Goal: Information Seeking & Learning: Learn about a topic

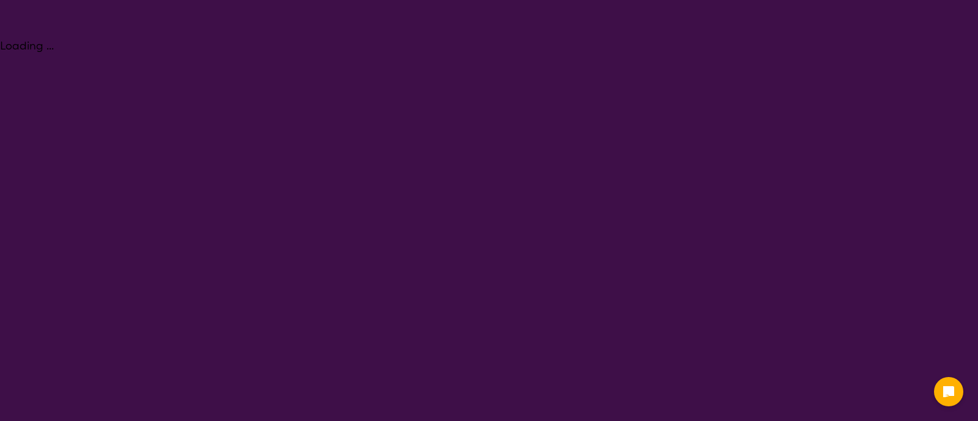
select select "Key Worker"
select select "EC"
select select "NDIS"
select select "Key Worker"
select select "EC"
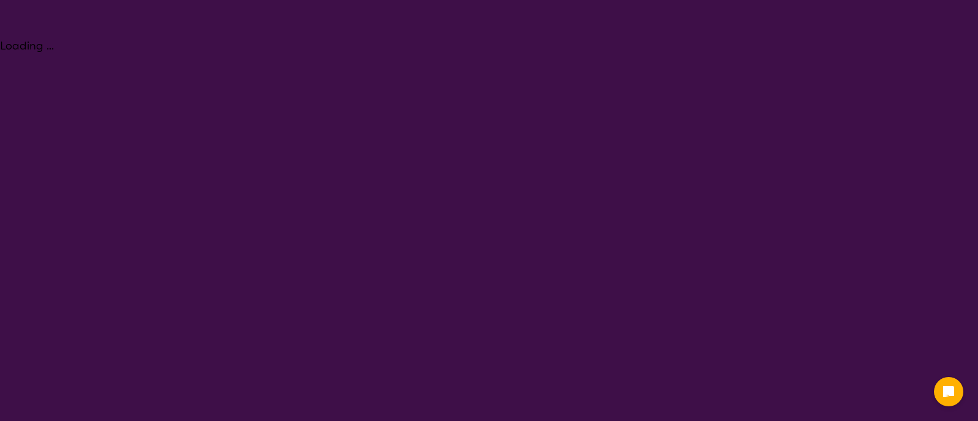
select select "NDIS"
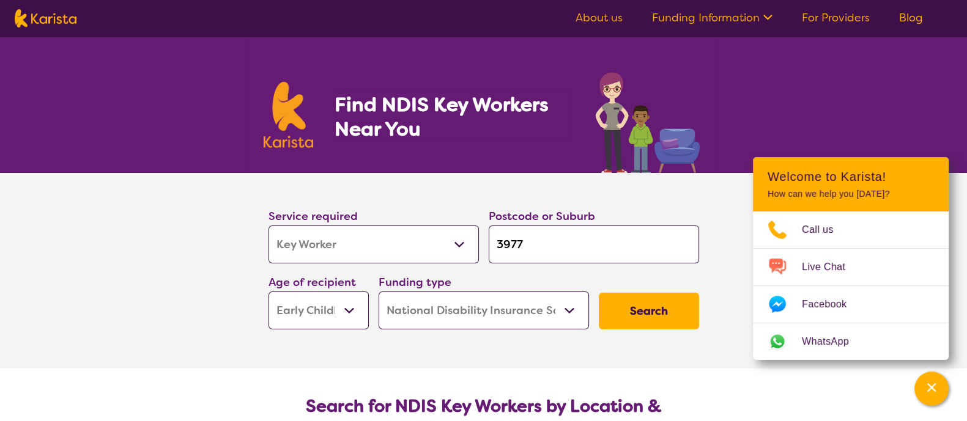
click at [398, 237] on select "Allied Health Assistant Assessment ([MEDICAL_DATA] or [MEDICAL_DATA]) Behaviour…" at bounding box center [373, 245] width 210 height 38
select select "[MEDICAL_DATA]"
click at [268, 226] on select "Allied Health Assistant Assessment ([MEDICAL_DATA] or [MEDICAL_DATA]) Behaviour…" at bounding box center [373, 245] width 210 height 38
select select "[MEDICAL_DATA]"
click at [457, 235] on select "Allied Health Assistant Assessment ([MEDICAL_DATA] or [MEDICAL_DATA]) Behaviour…" at bounding box center [373, 245] width 210 height 38
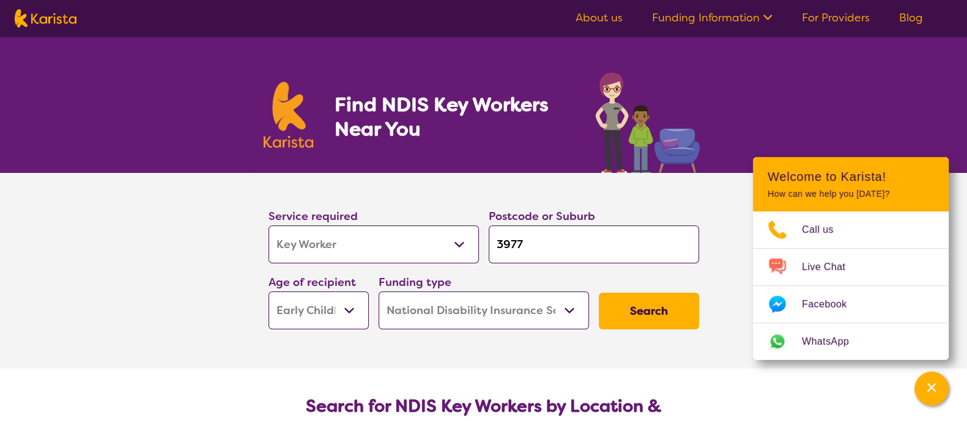
select select "Physiotherapy"
click at [268, 226] on select "Allied Health Assistant Assessment ([MEDICAL_DATA] or [MEDICAL_DATA]) Behaviour…" at bounding box center [373, 245] width 210 height 38
select select "Physiotherapy"
click at [432, 240] on select "Allied Health Assistant Assessment ([MEDICAL_DATA] or [MEDICAL_DATA]) Behaviour…" at bounding box center [373, 245] width 210 height 38
click at [268, 226] on select "Allied Health Assistant Assessment ([MEDICAL_DATA] or [MEDICAL_DATA]) Behaviour…" at bounding box center [373, 245] width 210 height 38
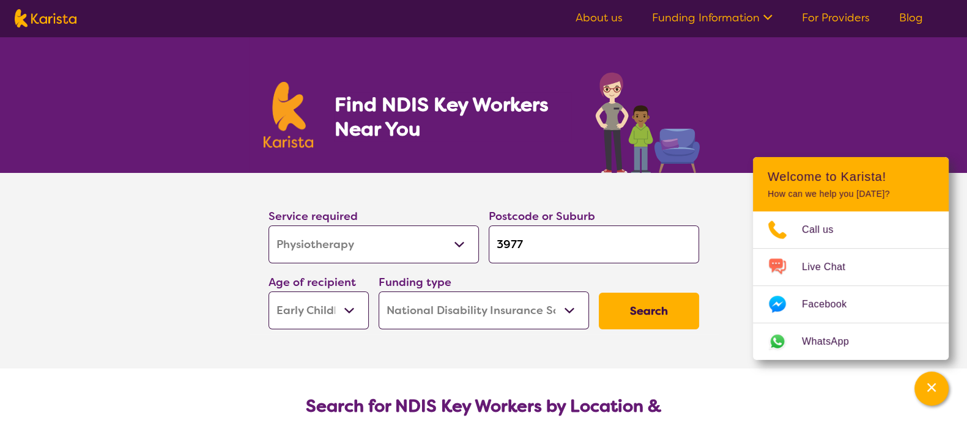
click at [532, 252] on input "3977" at bounding box center [594, 245] width 210 height 38
type input "3"
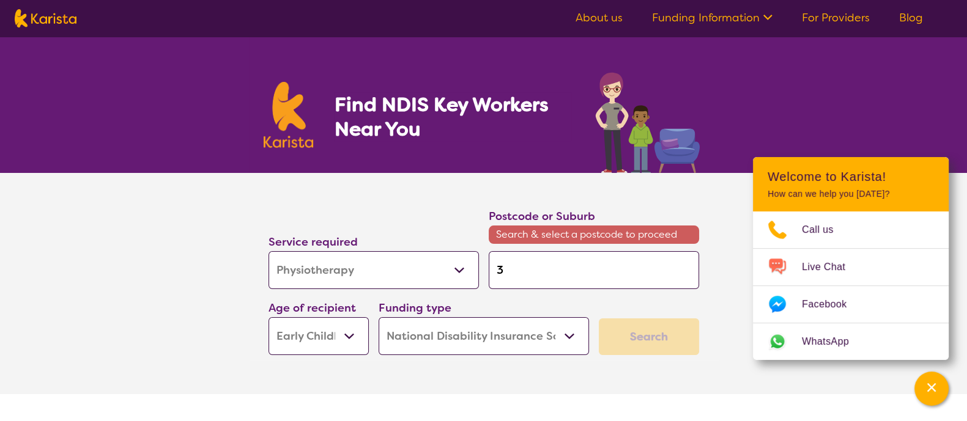
type input "31"
type input "312"
type input "3121"
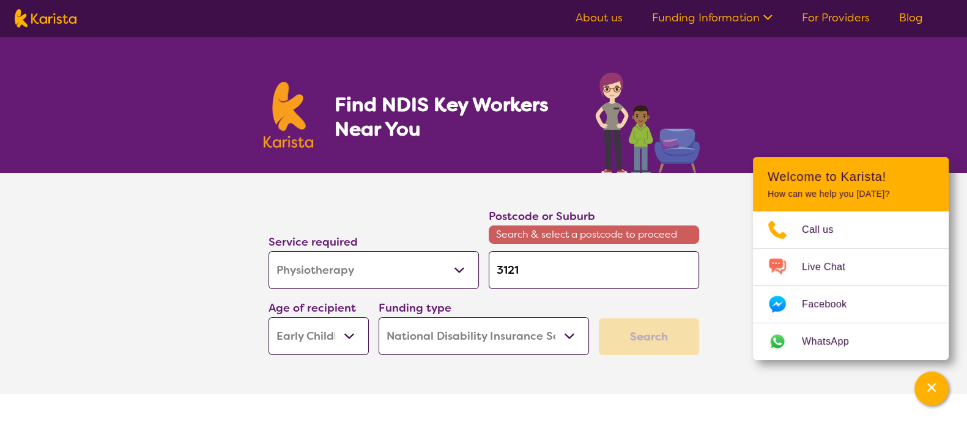
type input "3121"
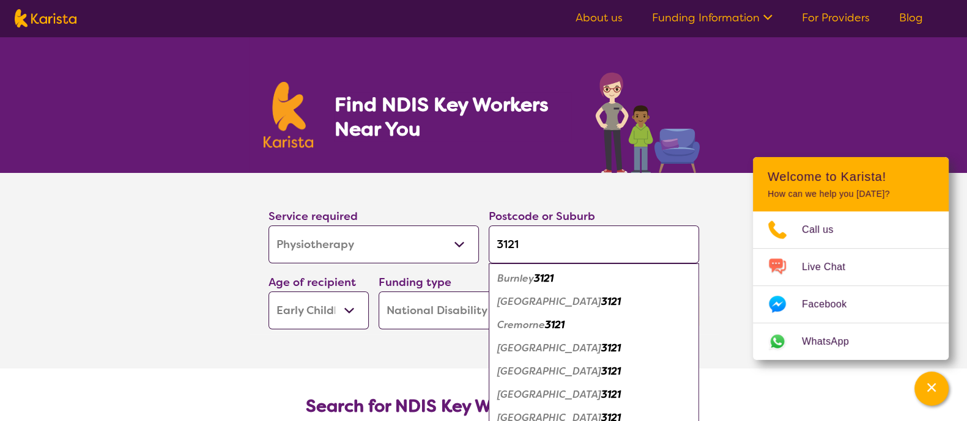
type input "312"
type input "31"
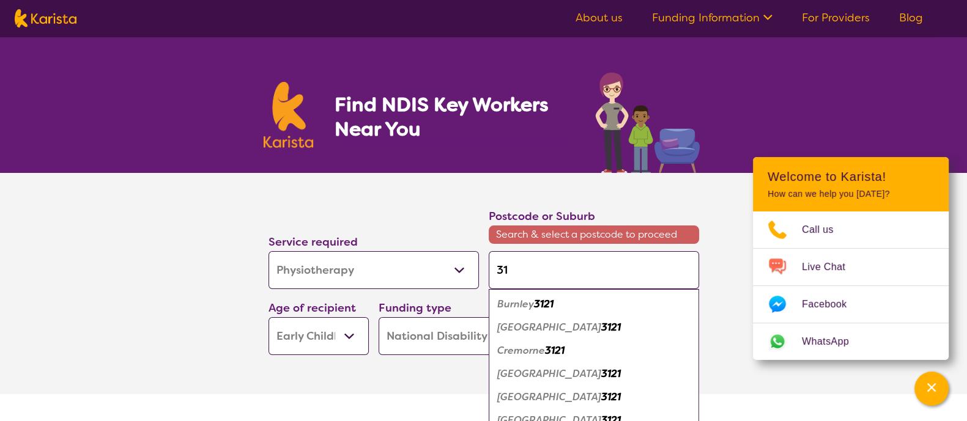
type input "3"
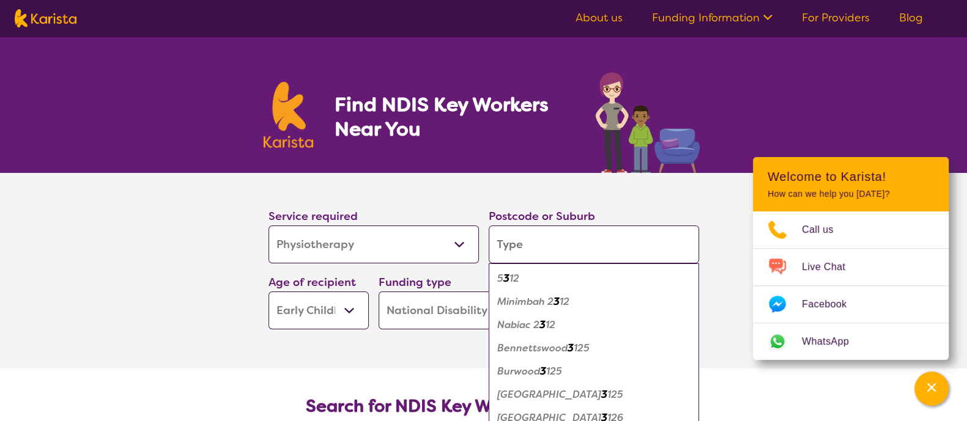
type input "r"
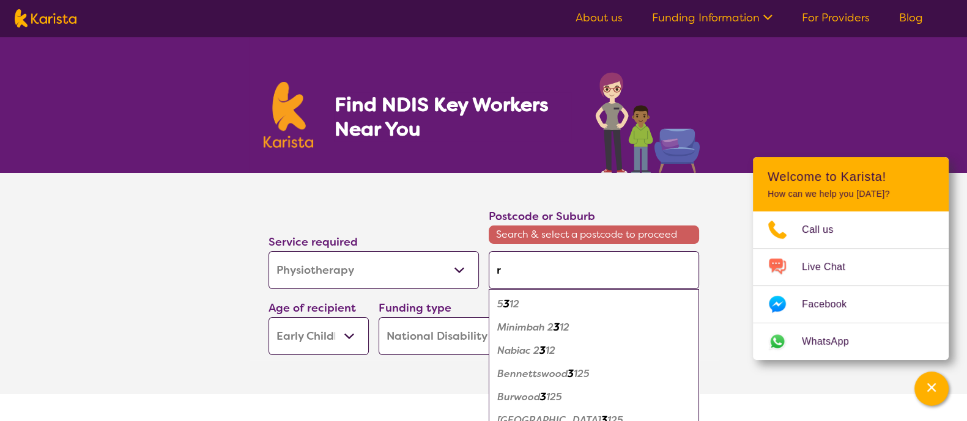
type input "ri"
type input "ric"
type input "rich"
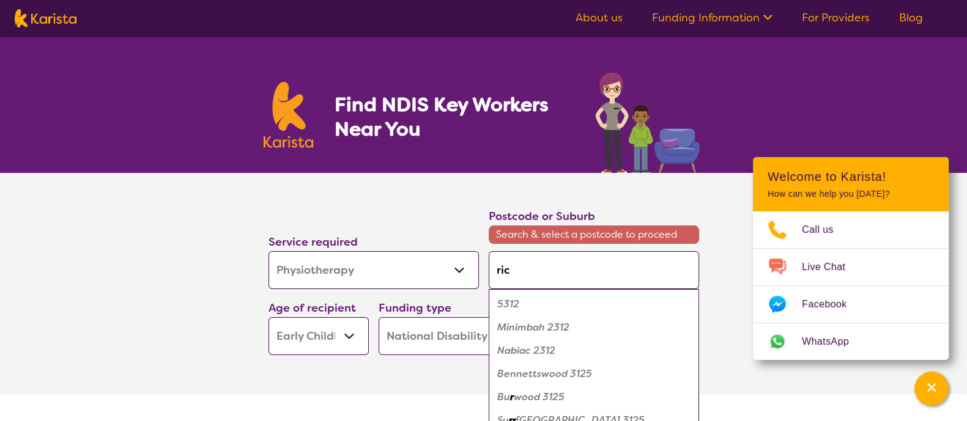
type input "rich"
type input "richm"
type input "richmo"
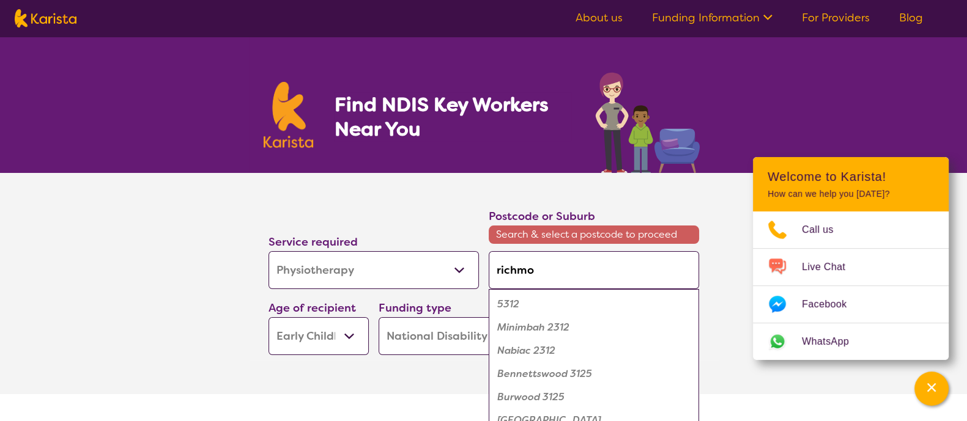
type input "richmon"
type input "[GEOGRAPHIC_DATA]"
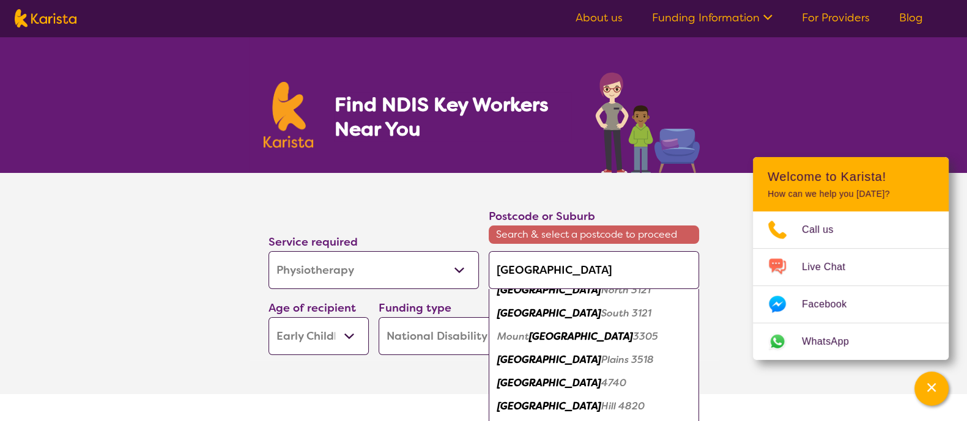
scroll to position [171, 0]
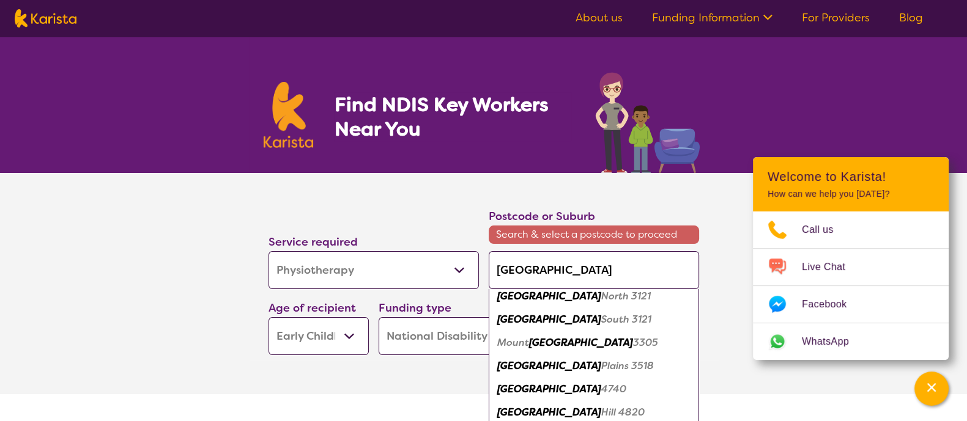
click at [601, 316] on em "South 3121" at bounding box center [626, 319] width 50 height 13
type input "3121"
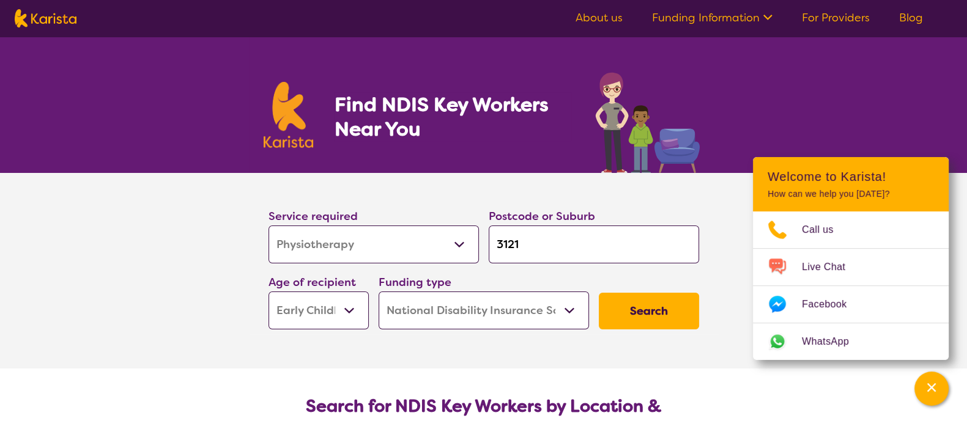
click at [312, 320] on select "Early Childhood - 0 to 9 Child - 10 to 11 Adolescent - 12 to 17 Adult - 18 to 6…" at bounding box center [318, 311] width 100 height 38
select select "AG"
click at [268, 292] on select "Early Childhood - 0 to 9 Child - 10 to 11 Adolescent - 12 to 17 Adult - 18 to 6…" at bounding box center [318, 311] width 100 height 38
select select "AG"
click at [429, 317] on select "Home Care Package (HCP) National Disability Insurance Scheme (NDIS) I don't know" at bounding box center [484, 311] width 210 height 38
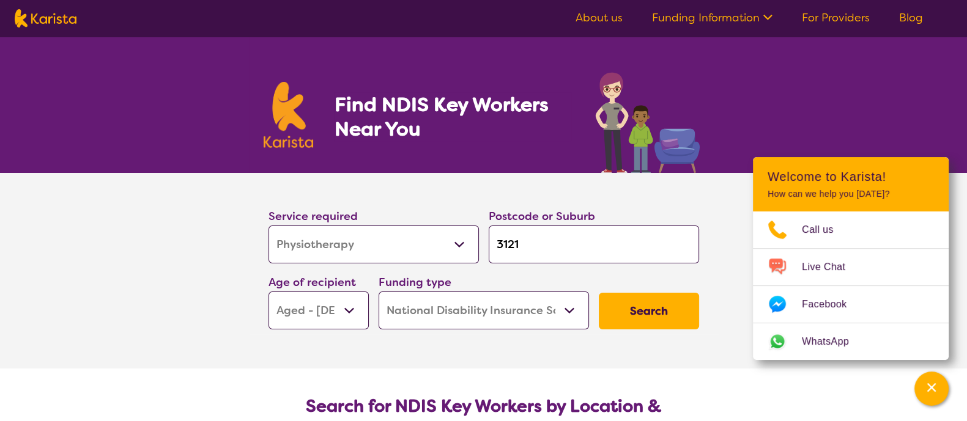
select select "HCP"
click at [379, 292] on select "Home Care Package (HCP) National Disability Insurance Scheme (NDIS) I don't know" at bounding box center [484, 311] width 210 height 38
select select "HCP"
click at [668, 293] on button "Search" at bounding box center [649, 311] width 100 height 37
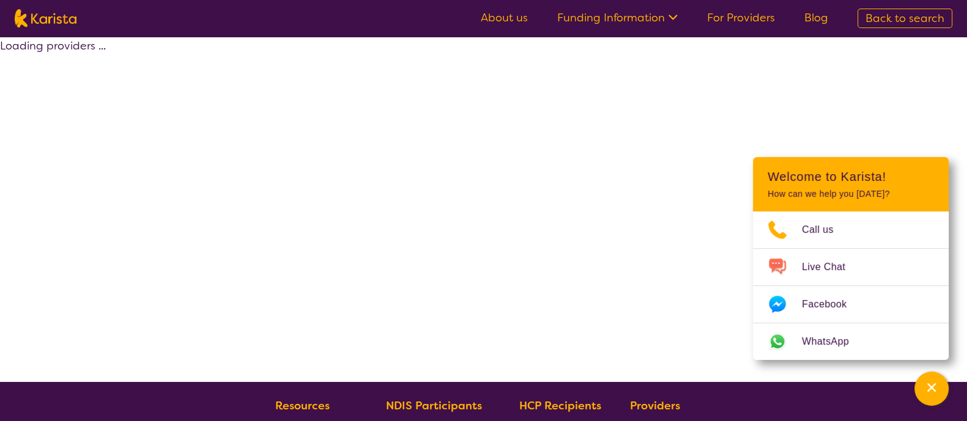
select select "Physiotherapy"
select select "AG"
select select "HCP"
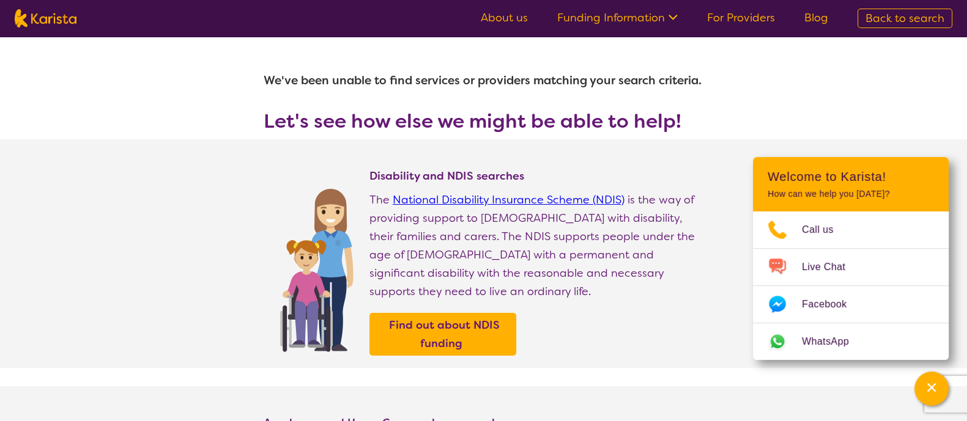
select select "Key Worker"
select select "AG"
select select "NDIS"
select select "Key Worker"
select select "AG"
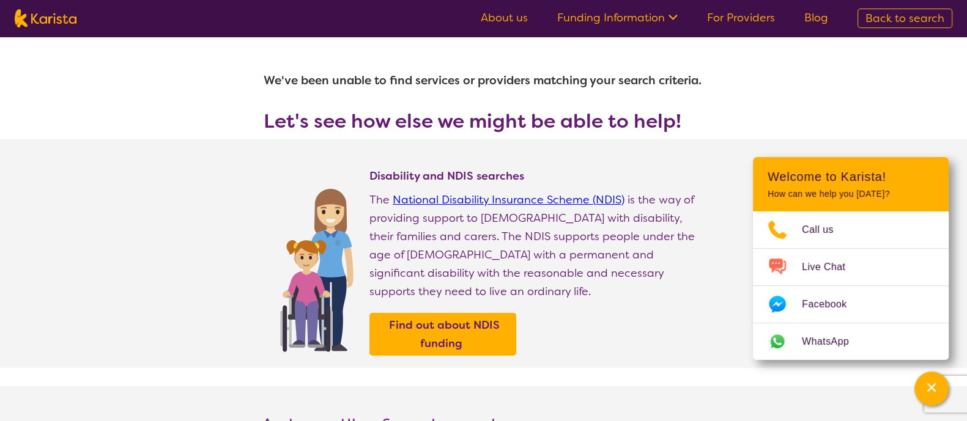
select select "NDIS"
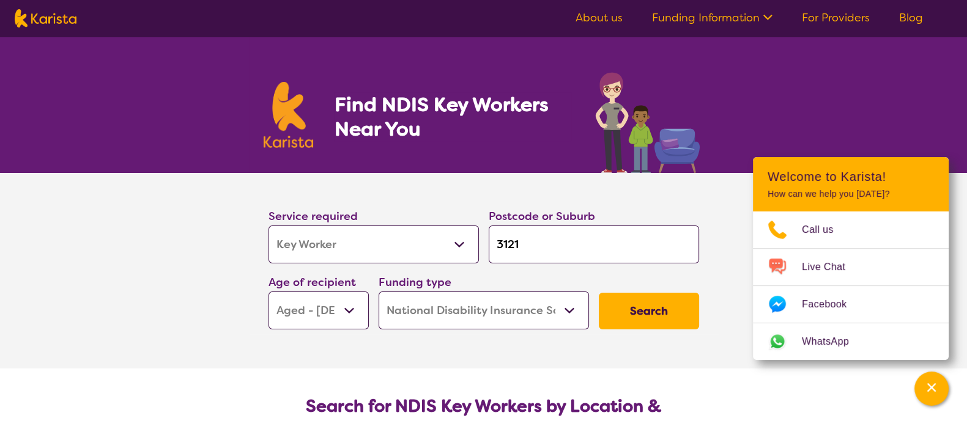
click at [401, 232] on select "Allied Health Assistant Assessment ([MEDICAL_DATA] or [MEDICAL_DATA]) Behaviour…" at bounding box center [373, 245] width 210 height 38
select select "Nursing services"
click at [268, 226] on select "Allied Health Assistant Assessment ([MEDICAL_DATA] or [MEDICAL_DATA]) Behaviour…" at bounding box center [373, 245] width 210 height 38
select select "Nursing services"
click at [398, 238] on select "Allied Health Assistant Assessment ([MEDICAL_DATA] or [MEDICAL_DATA]) Behaviour…" at bounding box center [373, 245] width 210 height 38
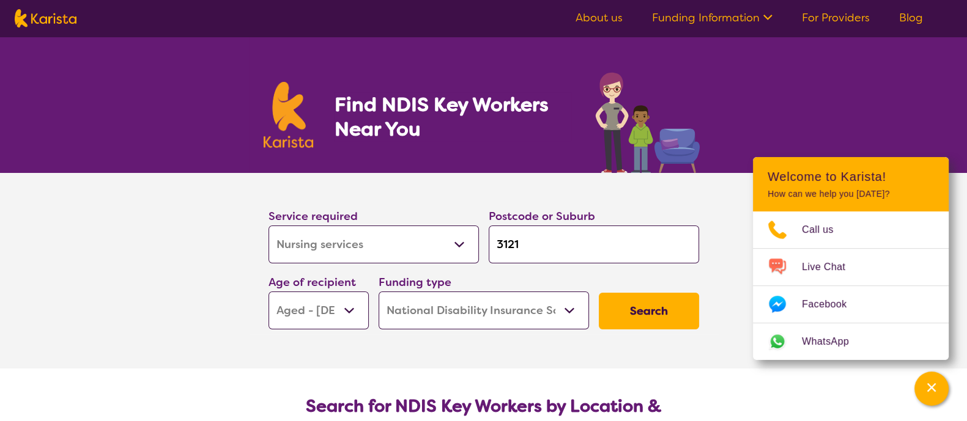
select select "[MEDICAL_DATA]"
click at [268, 226] on select "Allied Health Assistant Assessment ([MEDICAL_DATA] or [MEDICAL_DATA]) Behaviour…" at bounding box center [373, 245] width 210 height 38
select select "[MEDICAL_DATA]"
click at [640, 309] on button "Search" at bounding box center [649, 311] width 100 height 37
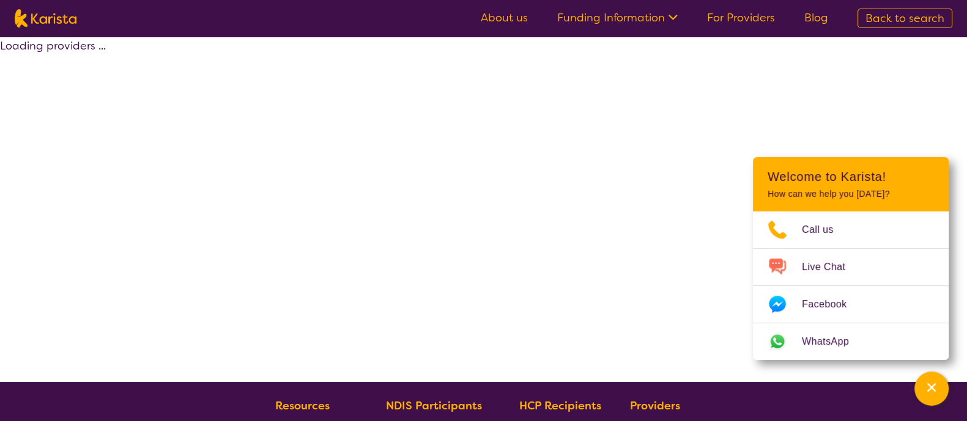
select select "by_score"
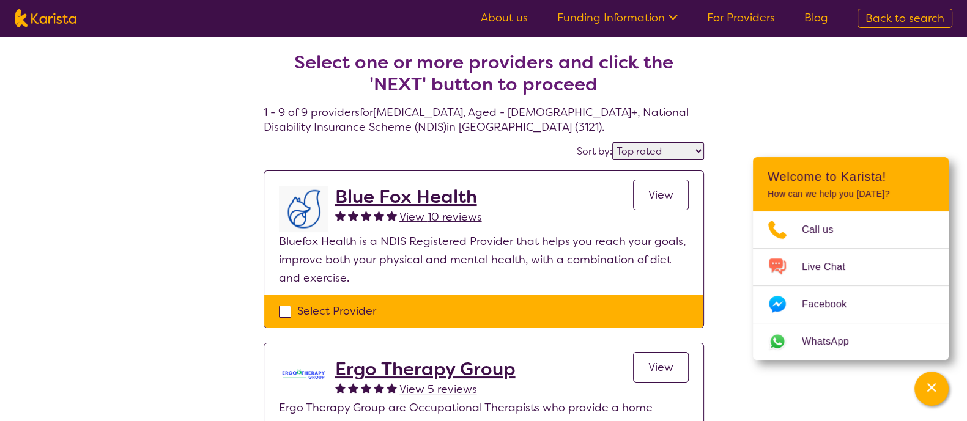
click at [55, 17] on img at bounding box center [46, 18] width 62 height 18
select select "[MEDICAL_DATA]"
select select "AG"
select select "NDIS"
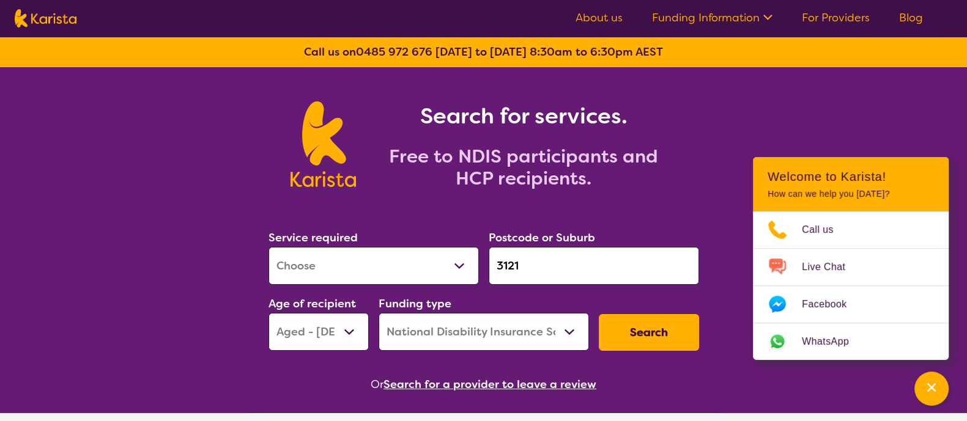
drag, startPoint x: 469, startPoint y: 267, endPoint x: 452, endPoint y: 264, distance: 17.4
click at [452, 264] on div "Service required Allied Health Assistant Assessment ([MEDICAL_DATA] or [MEDICAL…" at bounding box center [484, 290] width 440 height 132
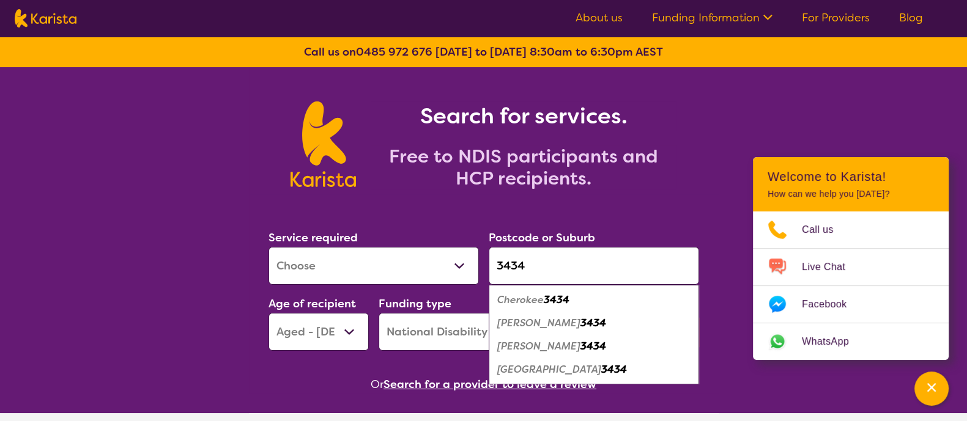
type input "3434"
click at [596, 369] on div "Springfield 3434" at bounding box center [594, 369] width 198 height 23
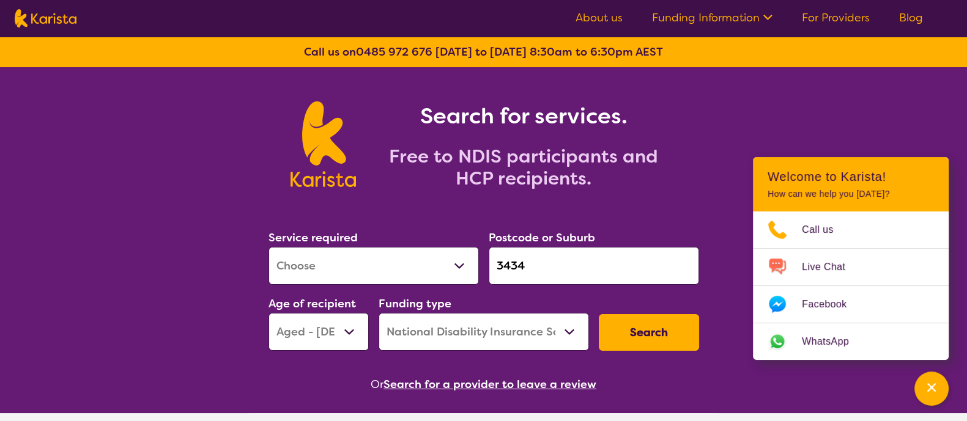
click at [645, 335] on button "Search" at bounding box center [649, 332] width 100 height 37
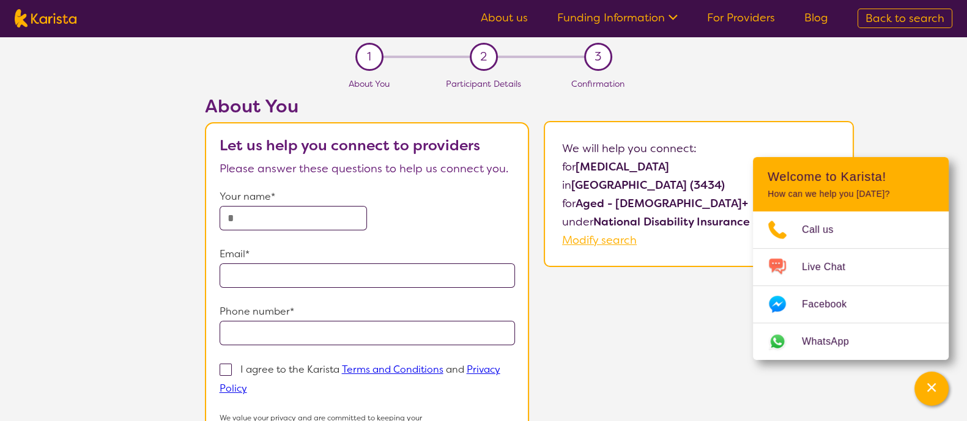
click at [63, 24] on img at bounding box center [46, 18] width 62 height 18
select select "[MEDICAL_DATA]"
select select "AG"
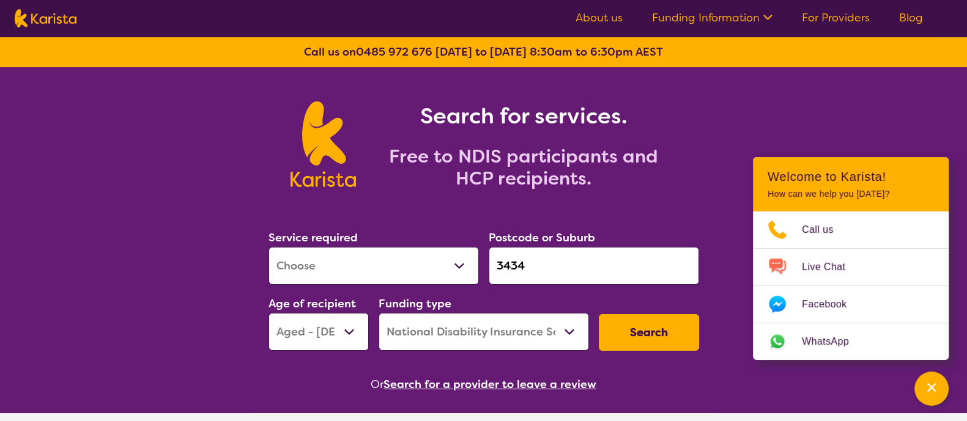
click at [459, 273] on select "Allied Health Assistant Assessment ([MEDICAL_DATA] or [MEDICAL_DATA]) Behaviour…" at bounding box center [373, 266] width 210 height 38
click at [495, 341] on select "Home Care Package (HCP) National Disability Insurance Scheme (NDIS) I don't know" at bounding box center [484, 332] width 210 height 38
select select "HCP"
click at [379, 313] on select "Home Care Package (HCP) National Disability Insurance Scheme (NDIS) I don't know" at bounding box center [484, 332] width 210 height 38
click at [663, 323] on button "Search" at bounding box center [649, 332] width 100 height 37
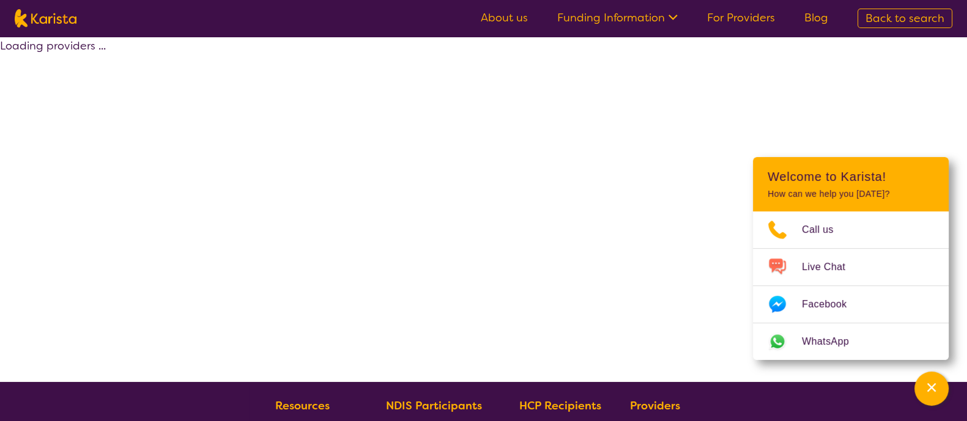
select select "[MEDICAL_DATA]"
select select "AG"
select select "HCP"
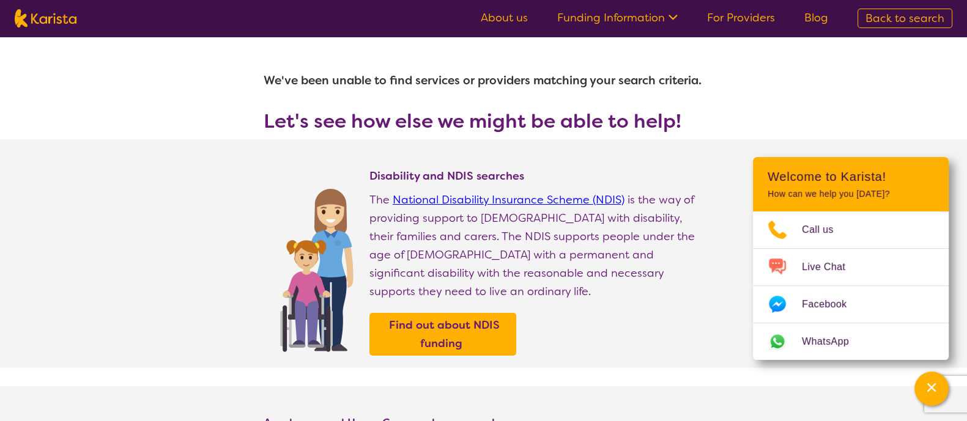
click at [58, 17] on img at bounding box center [46, 18] width 62 height 18
select select "[MEDICAL_DATA]"
select select "AG"
select select "HCP"
